Goal: Task Accomplishment & Management: Complete application form

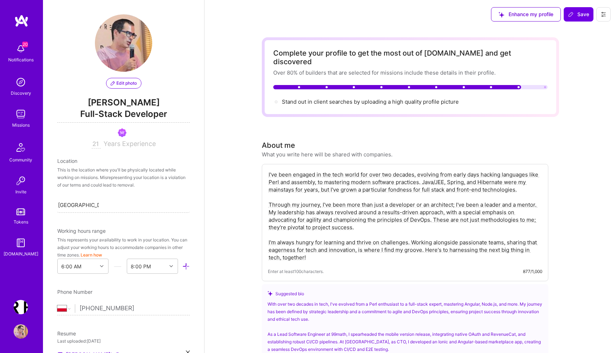
select select "PL"
select select "Right Now"
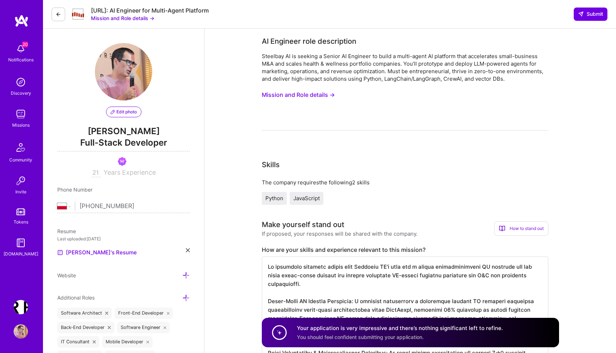
select select "PL"
click at [20, 116] on img at bounding box center [21, 114] width 14 height 14
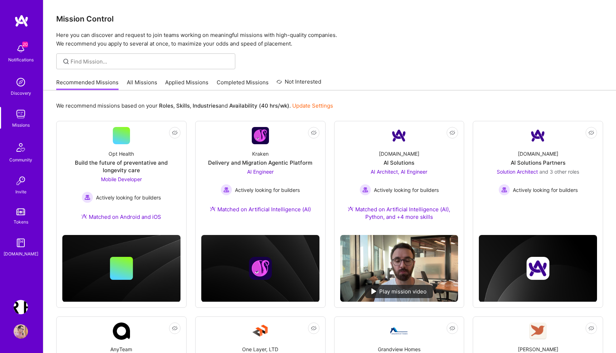
click at [177, 83] on link "Applied Missions" at bounding box center [186, 84] width 43 height 12
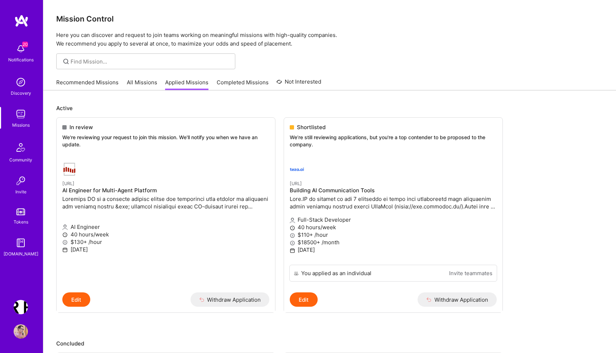
click at [231, 82] on link "Completed Missions" at bounding box center [243, 84] width 52 height 12
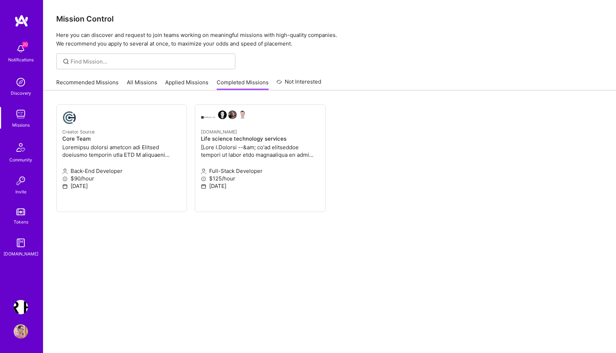
click at [182, 83] on link "Applied Missions" at bounding box center [186, 84] width 43 height 12
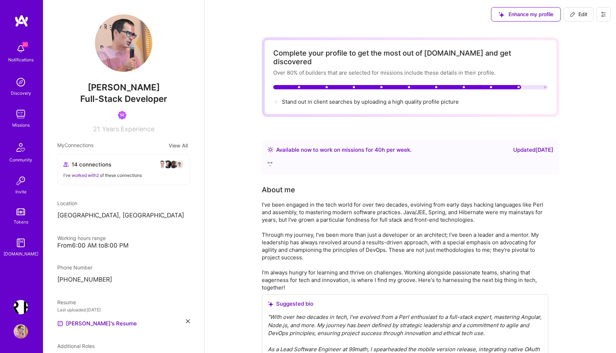
scroll to position [560, 0]
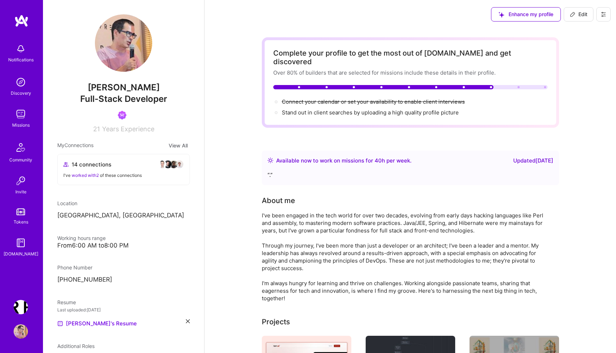
scroll to position [560, 0]
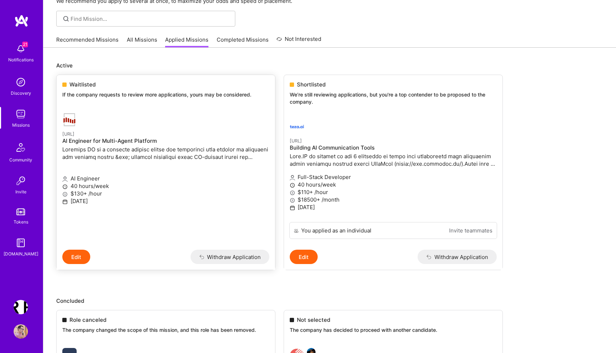
scroll to position [6, 0]
